Goal: Information Seeking & Learning: Learn about a topic

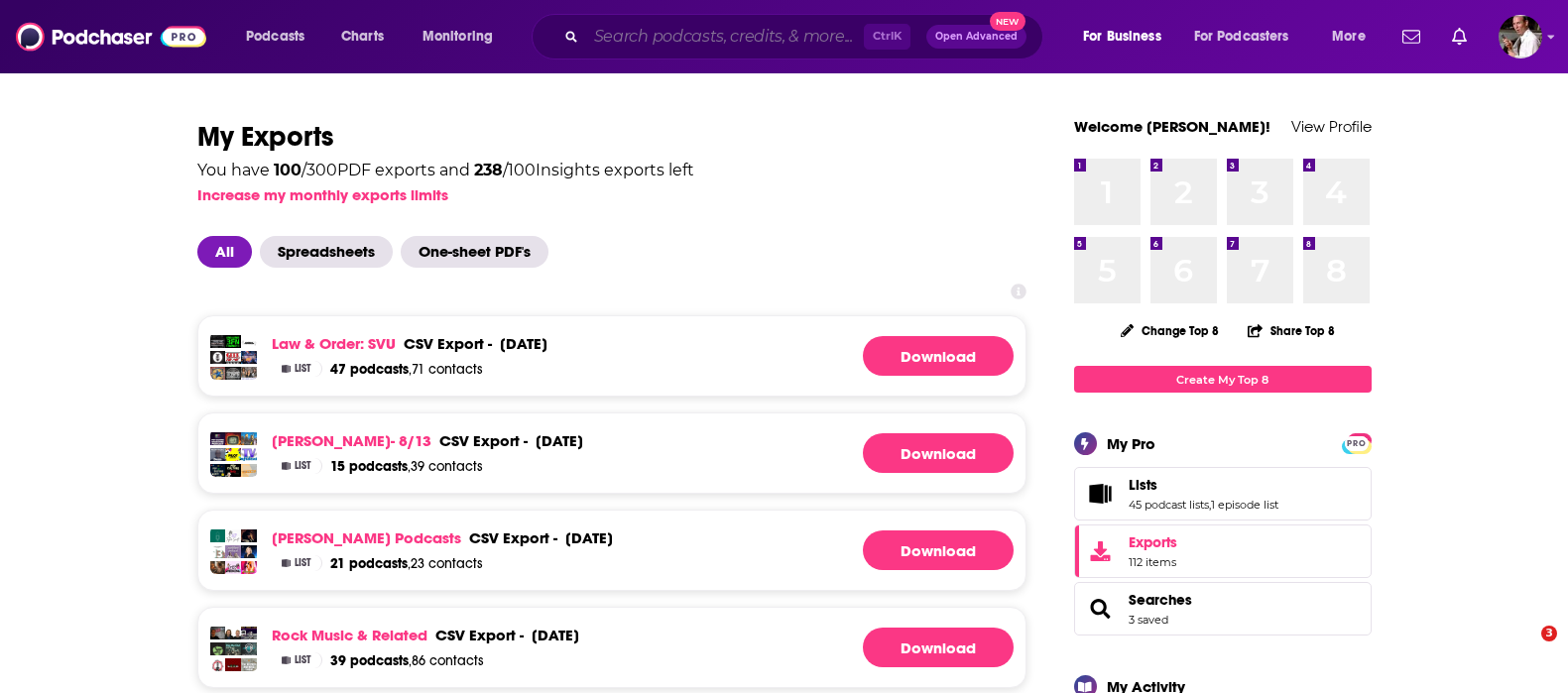
click at [648, 32] on input "Search podcasts, credits, & more..." at bounding box center [724, 37] width 278 height 32
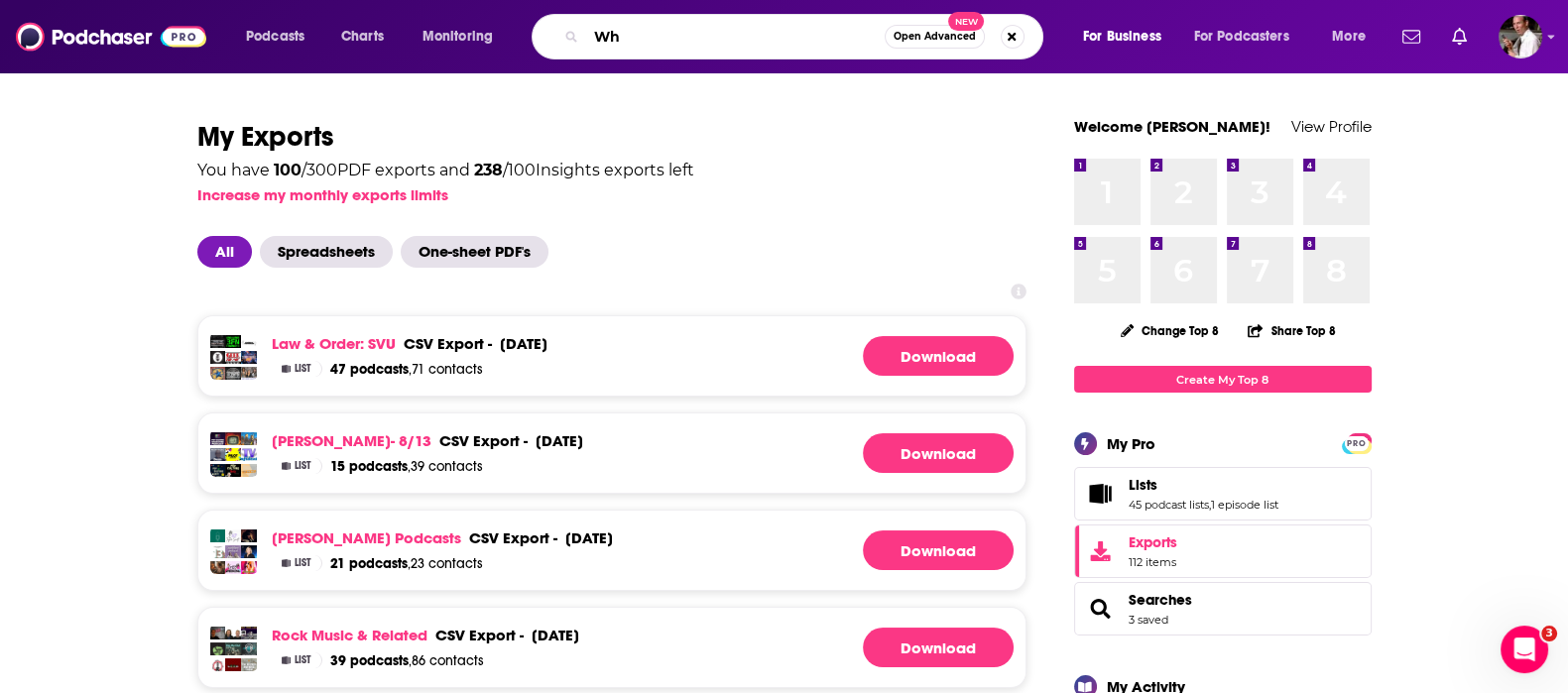
type input "W"
type input ""Why? The Podcast""
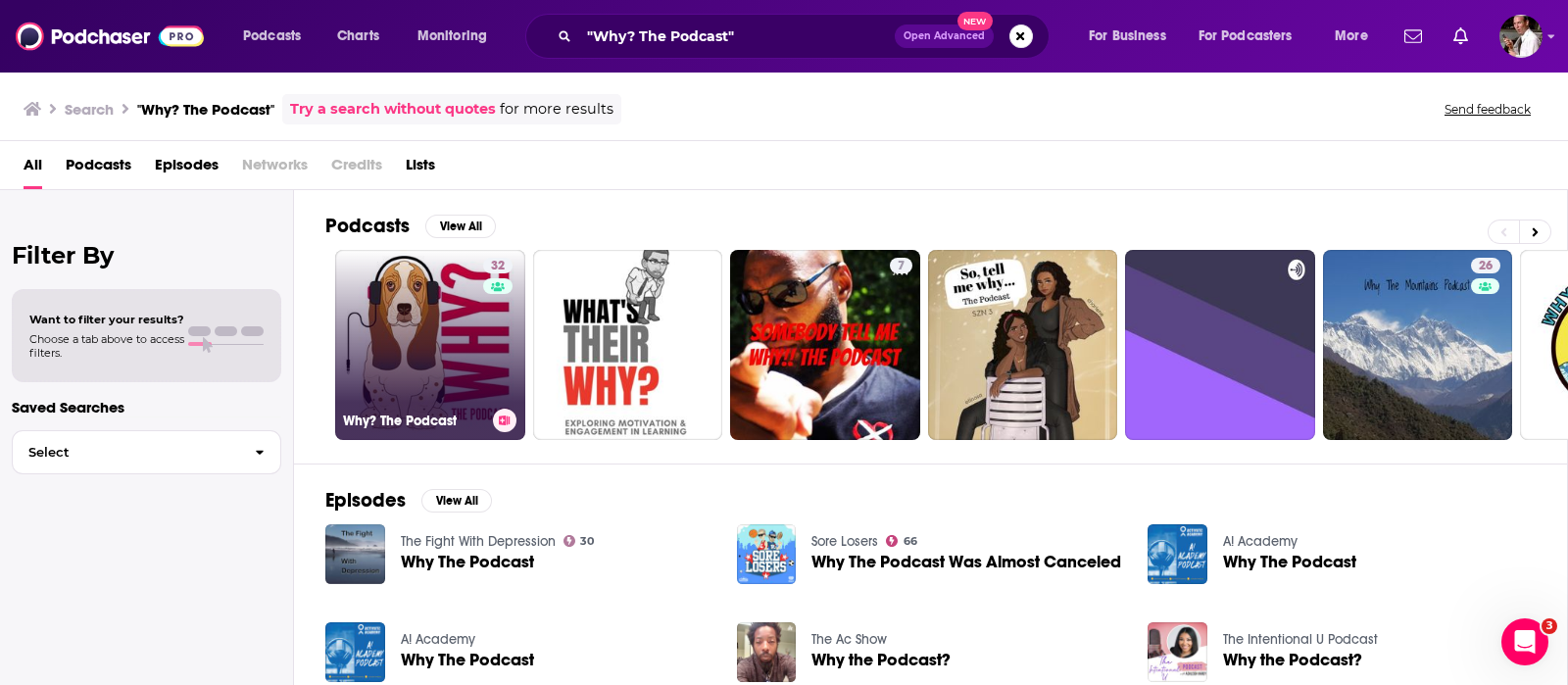
click at [459, 332] on link "32 Why? The Podcast" at bounding box center [430, 344] width 190 height 190
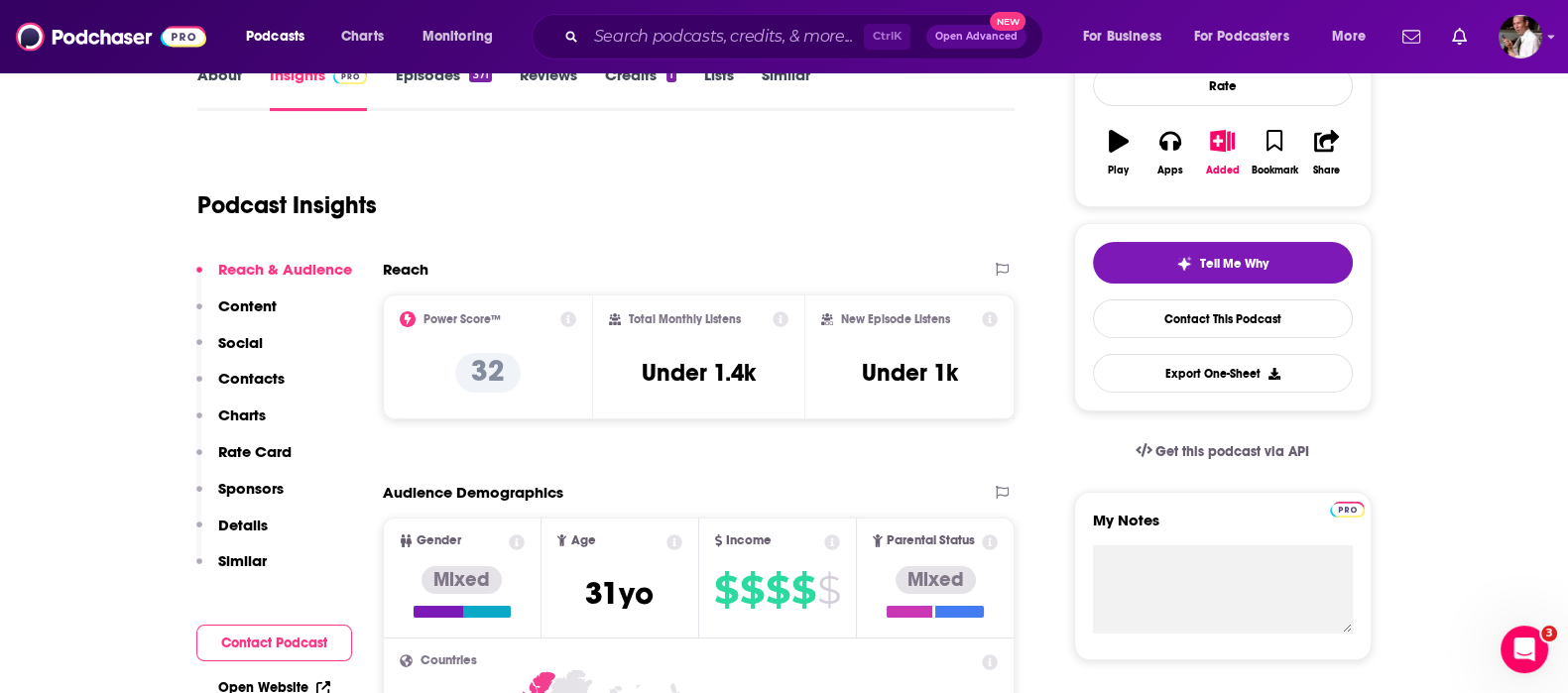
scroll to position [164, 0]
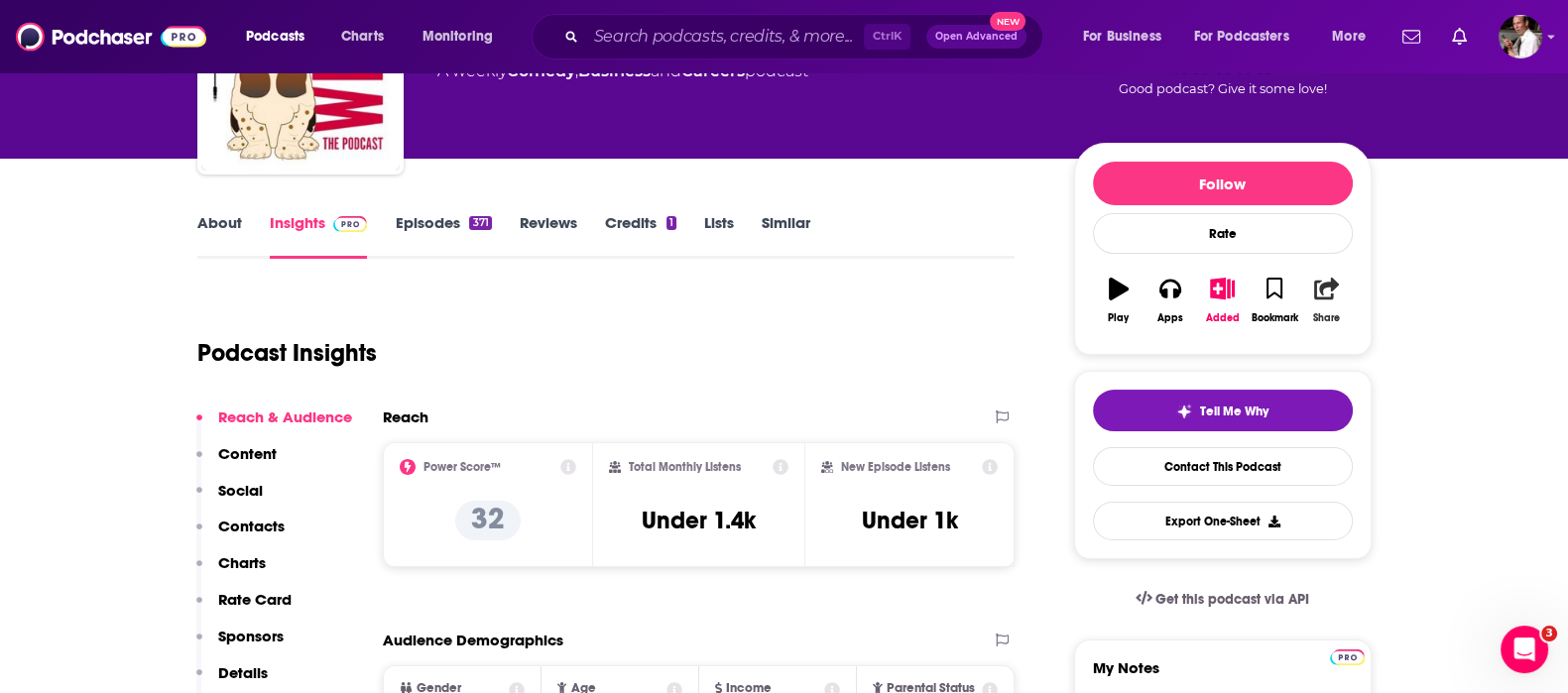
click at [1326, 294] on icon "button" at bounding box center [1326, 288] width 25 height 22
click at [1495, 387] on icon "Show Share dropdown" at bounding box center [1496, 390] width 40 height 16
